Goal: Task Accomplishment & Management: Use online tool/utility

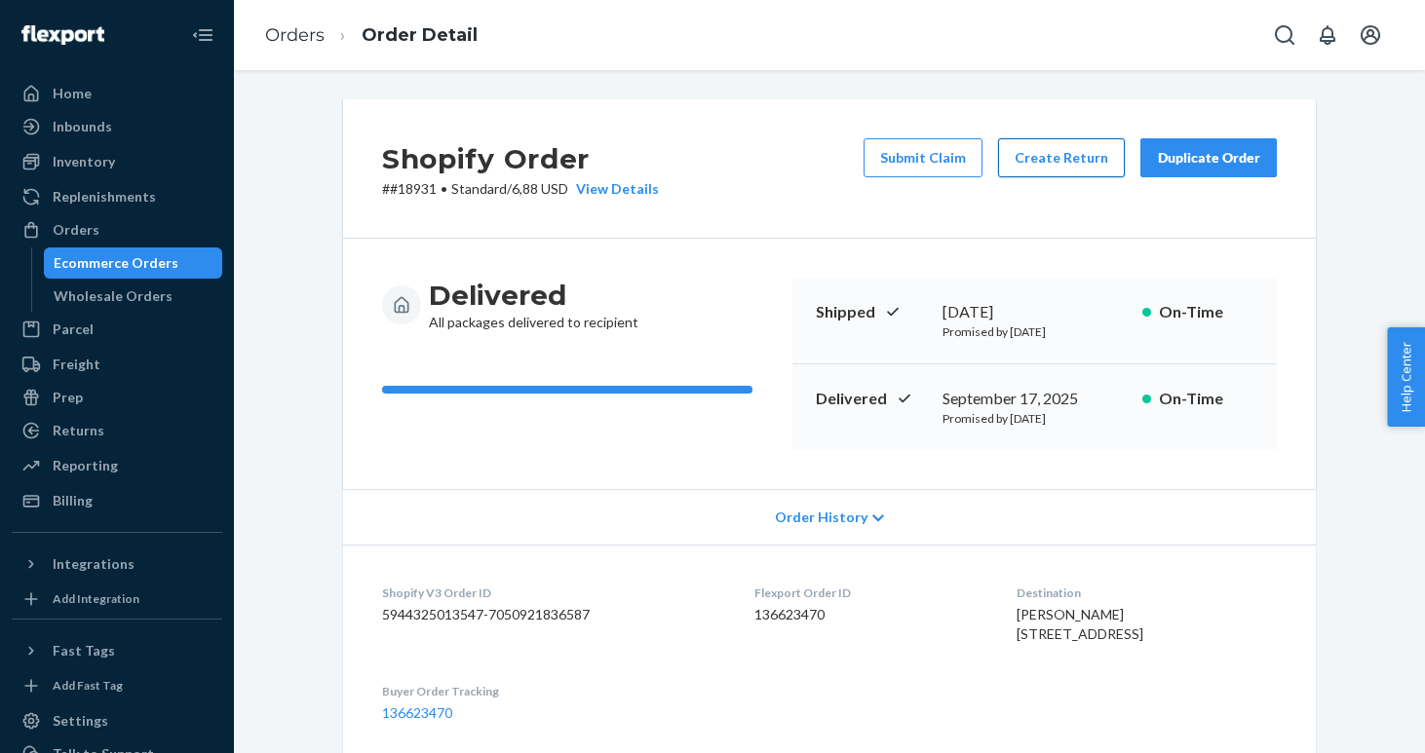
click at [1035, 157] on button "Create Return" at bounding box center [1061, 157] width 127 height 39
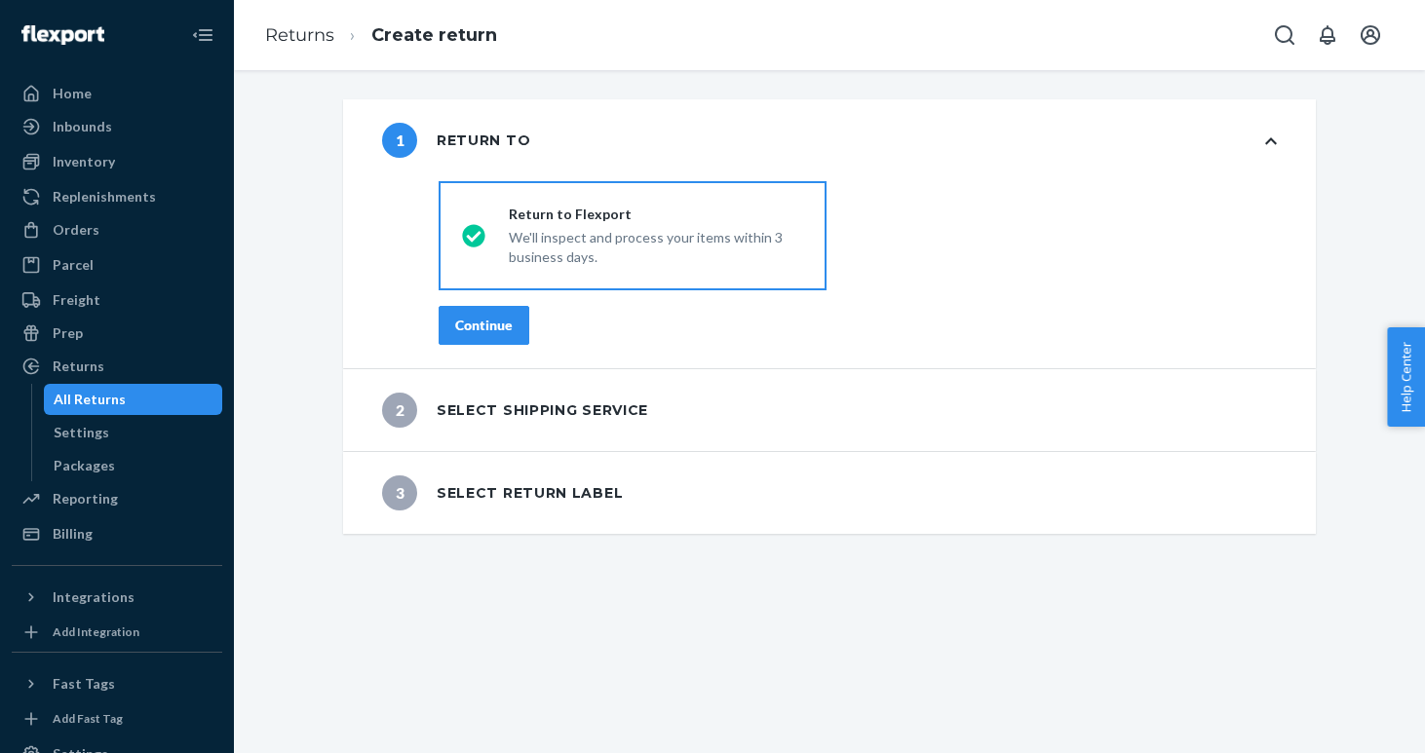
click at [492, 315] on button "Continue" at bounding box center [484, 325] width 91 height 39
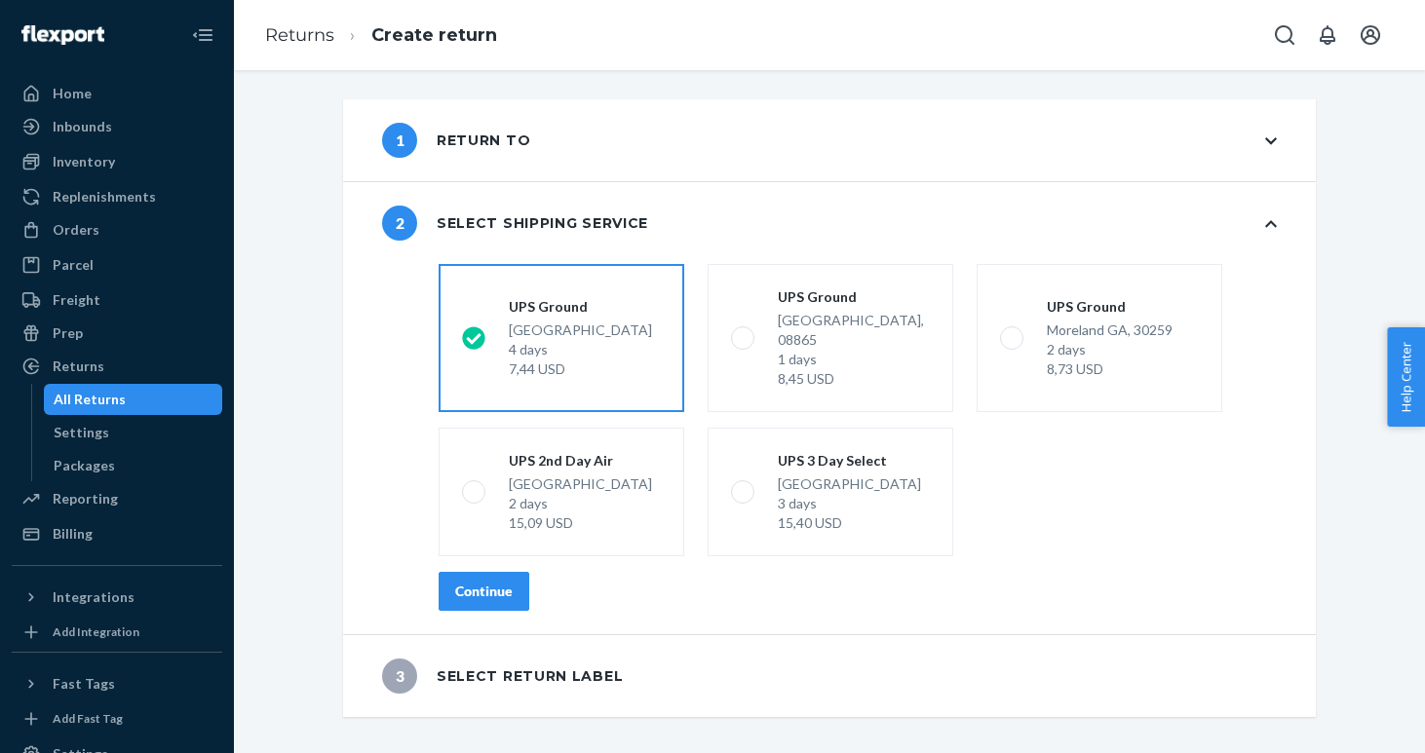
click at [481, 582] on div "Continue" at bounding box center [484, 591] width 58 height 19
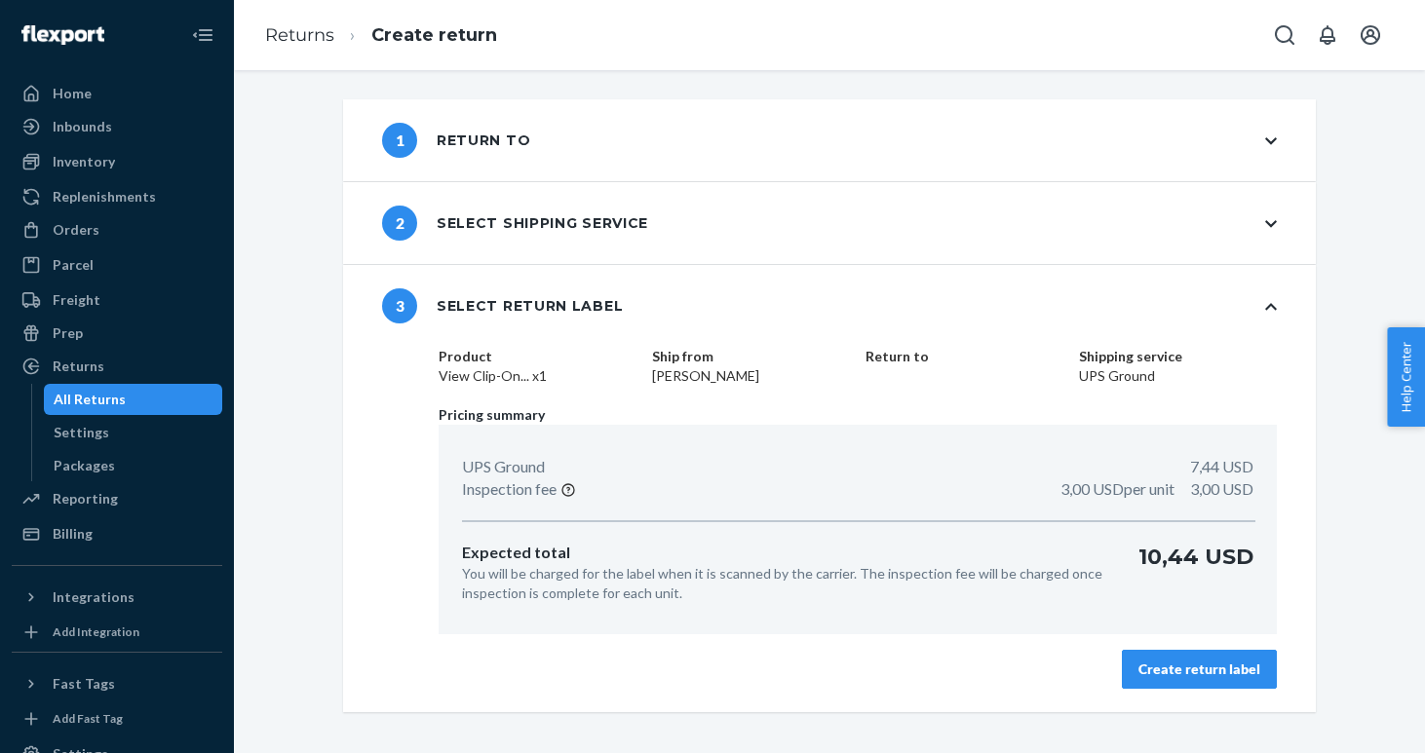
click at [1238, 664] on div "Create return label" at bounding box center [1199, 669] width 122 height 19
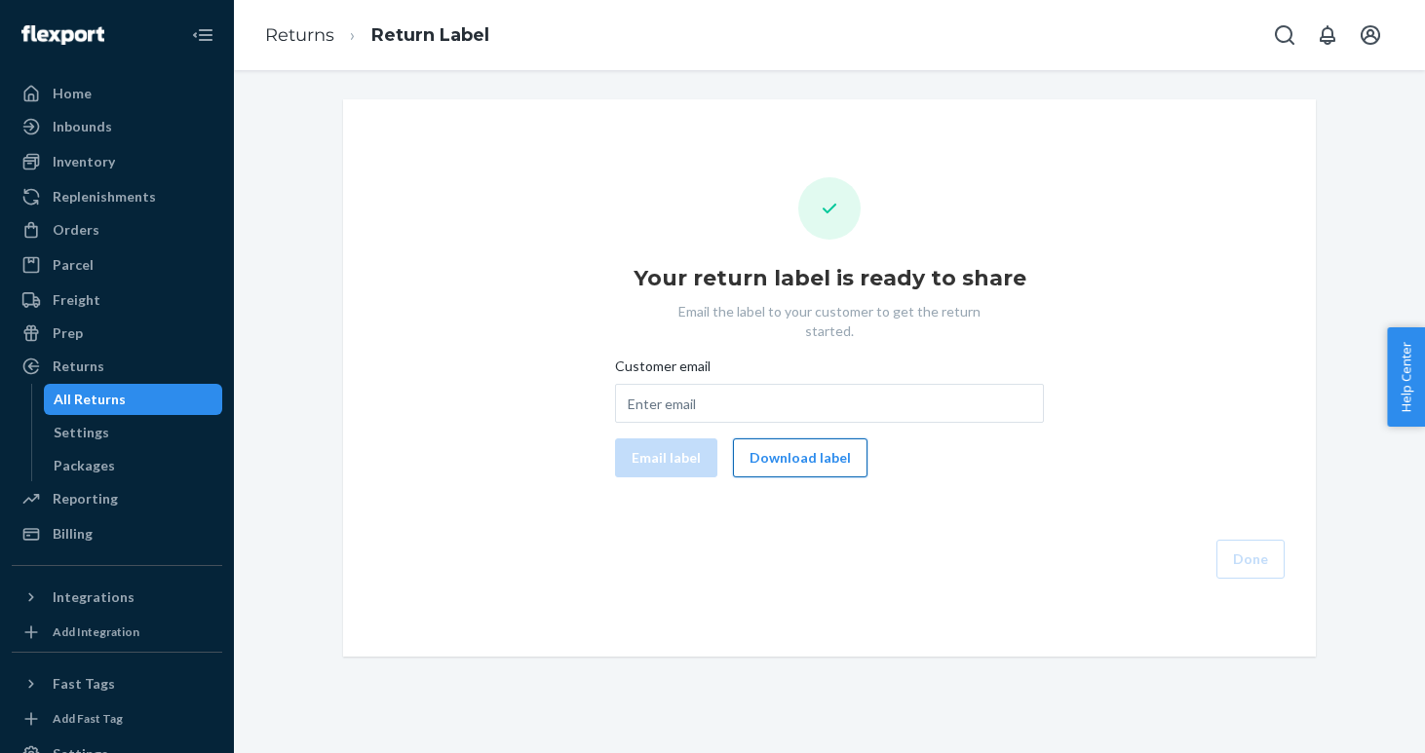
click at [819, 443] on button "Download label" at bounding box center [800, 458] width 135 height 39
